Goal: Information Seeking & Learning: Learn about a topic

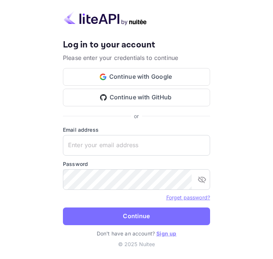
click at [114, 64] on div "Your account has been created successfully, a confirmation link has been sent t…" at bounding box center [136, 79] width 147 height 81
click at [113, 69] on button "Continue with Google" at bounding box center [136, 77] width 147 height 18
click at [82, 98] on button "Continue with GitHub" at bounding box center [136, 98] width 147 height 18
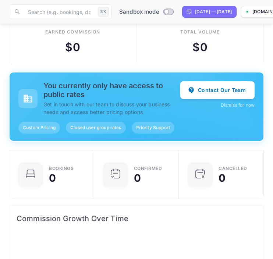
scroll to position [13, 0]
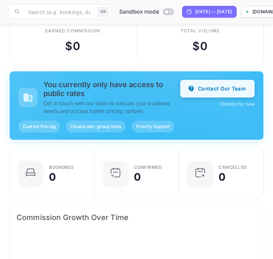
click at [198, 81] on button "Contact Our Team" at bounding box center [217, 89] width 74 height 18
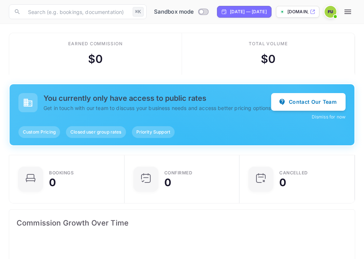
scroll to position [120, 169]
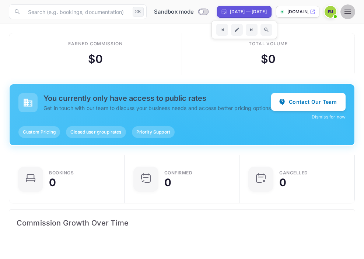
click at [273, 13] on icon "button" at bounding box center [347, 11] width 9 height 9
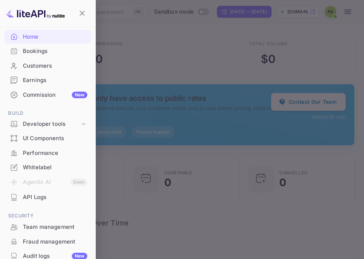
scroll to position [38, 0]
click at [65, 56] on div "Bookings" at bounding box center [47, 52] width 86 height 14
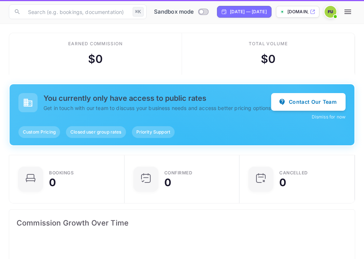
scroll to position [120, 169]
click at [273, 10] on img at bounding box center [330, 12] width 12 height 12
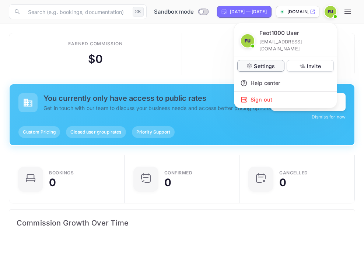
click at [264, 62] on p "Settings" at bounding box center [264, 66] width 21 height 8
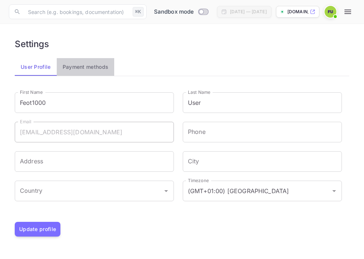
click at [74, 64] on button "Payment methods" at bounding box center [86, 67] width 58 height 18
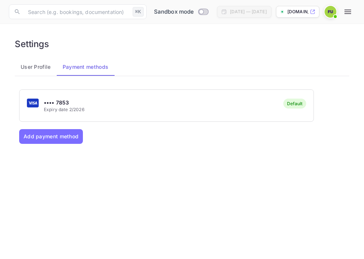
click at [273, 11] on img at bounding box center [330, 12] width 12 height 12
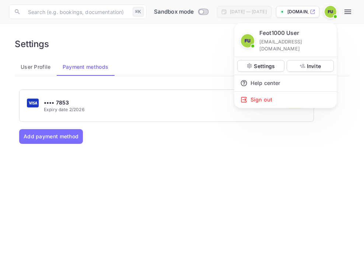
click at [250, 37] on img at bounding box center [247, 40] width 13 height 13
click at [191, 50] on div at bounding box center [182, 129] width 364 height 259
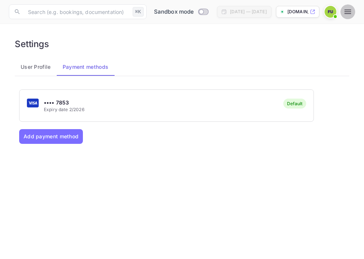
click at [273, 11] on icon "button" at bounding box center [347, 12] width 7 height 4
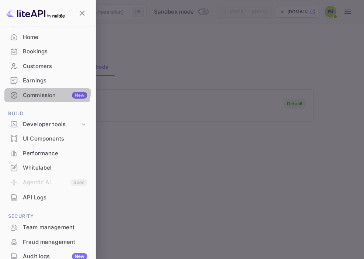
click at [45, 90] on div "Commission New" at bounding box center [47, 95] width 86 height 14
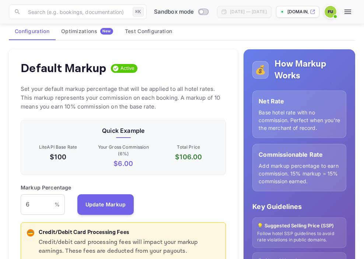
scroll to position [4, 0]
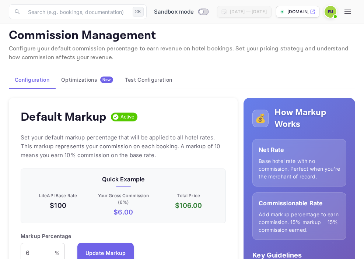
click at [273, 13] on img at bounding box center [330, 12] width 12 height 12
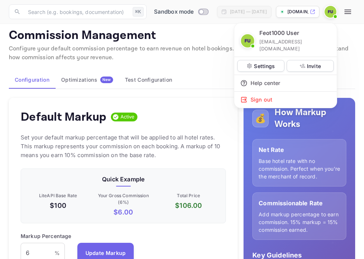
click at [273, 12] on div at bounding box center [182, 129] width 364 height 259
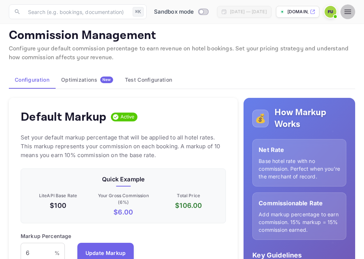
click at [273, 12] on icon "button" at bounding box center [347, 11] width 9 height 9
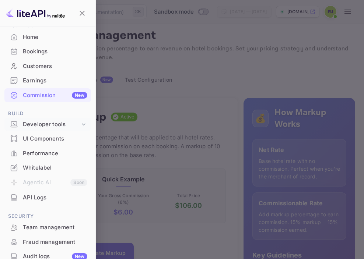
click at [73, 128] on div "Developer tools" at bounding box center [47, 124] width 86 height 13
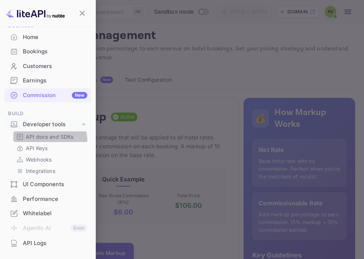
click at [49, 141] on div "API docs and SDKs" at bounding box center [50, 136] width 75 height 11
click at [50, 138] on p "API docs and SDKs" at bounding box center [50, 137] width 48 height 8
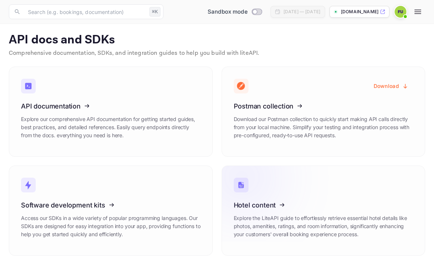
click at [273, 192] on icon at bounding box center [279, 204] width 114 height 76
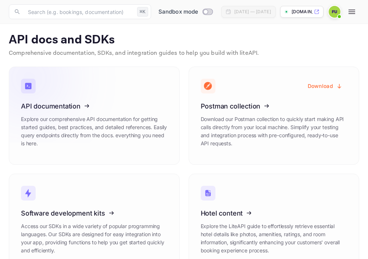
click at [112, 92] on icon at bounding box center [66, 105] width 114 height 76
click at [86, 93] on icon at bounding box center [66, 105] width 114 height 76
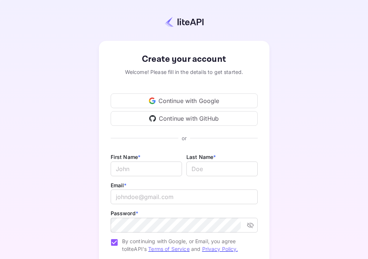
click at [176, 120] on div "Continue with GitHub" at bounding box center [184, 118] width 147 height 15
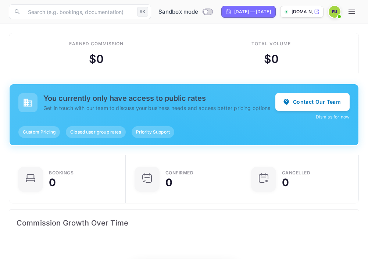
scroll to position [120, 171]
click at [359, 4] on div "Sandbox mode Sep 11, 2025 — Oct 11, 2025 kidstravel.nuitee.link" at bounding box center [256, 11] width 205 height 15
click at [358, 6] on div "Sandbox mode Sep 11, 2025 — Oct 11, 2025 kidstravel.nuitee.link" at bounding box center [256, 11] width 205 height 15
click at [354, 9] on icon "button" at bounding box center [352, 11] width 9 height 9
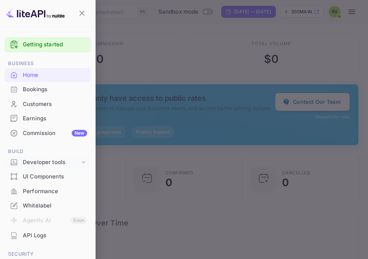
click at [54, 165] on div "Developer tools" at bounding box center [51, 162] width 57 height 8
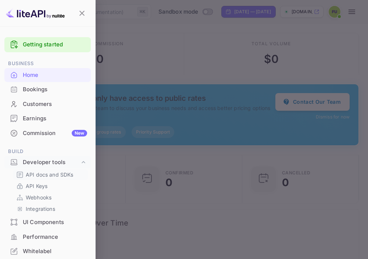
click at [53, 176] on p "API docs and SDKs" at bounding box center [50, 175] width 48 height 8
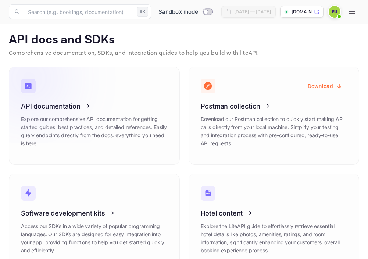
click at [106, 133] on icon at bounding box center [66, 105] width 114 height 76
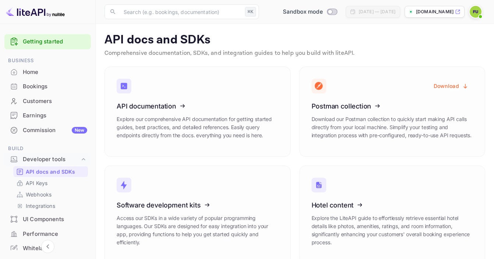
click at [59, 171] on p "API docs and SDKs" at bounding box center [51, 172] width 50 height 8
click at [158, 108] on icon at bounding box center [162, 105] width 114 height 76
